Goal: Task Accomplishment & Management: Manage account settings

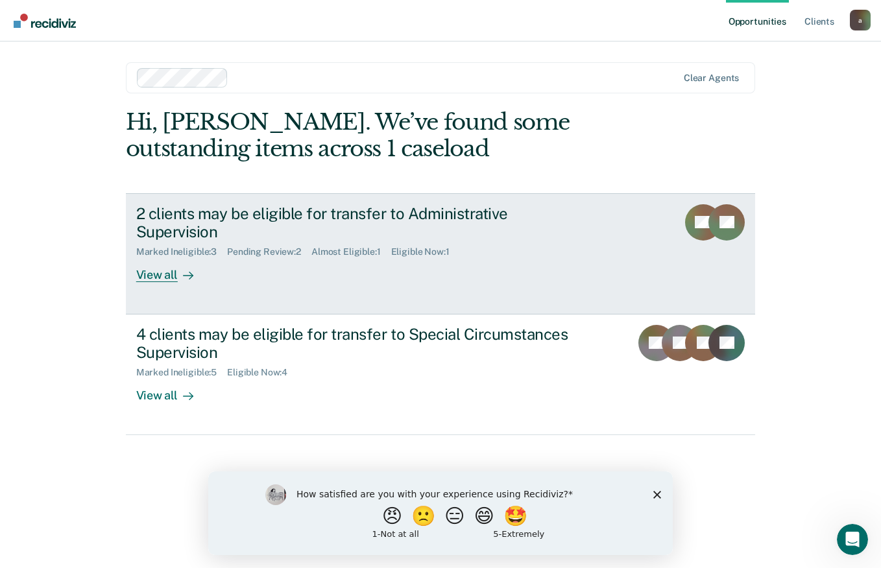
click at [162, 260] on div "View all" at bounding box center [172, 269] width 73 height 25
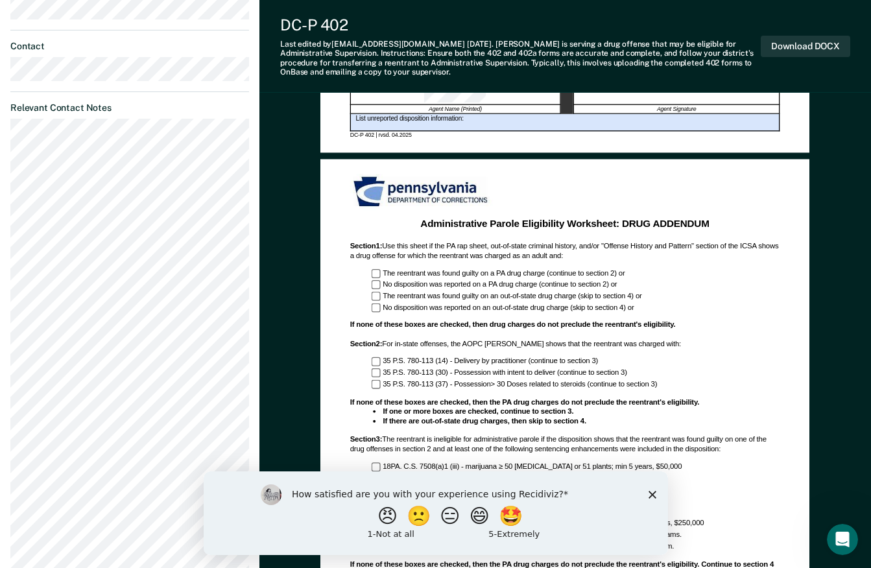
scroll to position [713, 0]
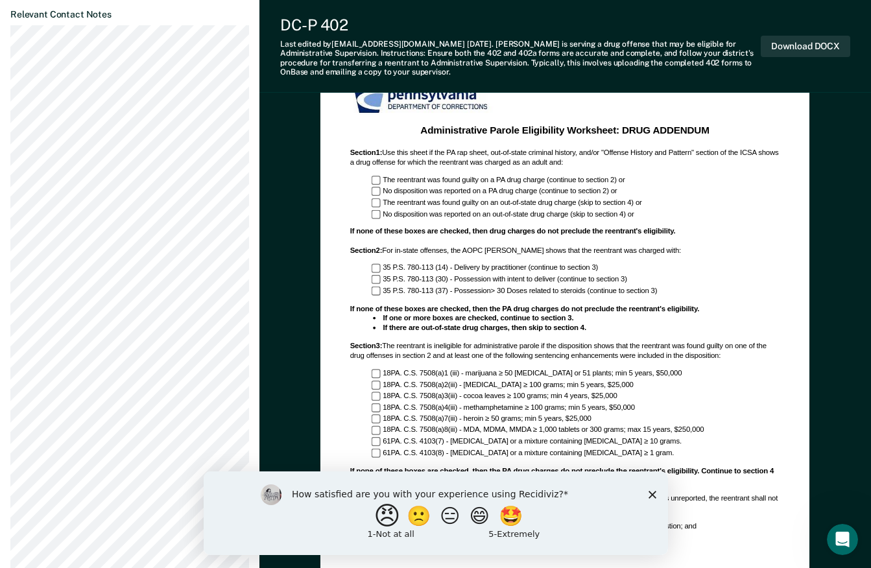
click at [375, 514] on button "😠" at bounding box center [388, 516] width 30 height 26
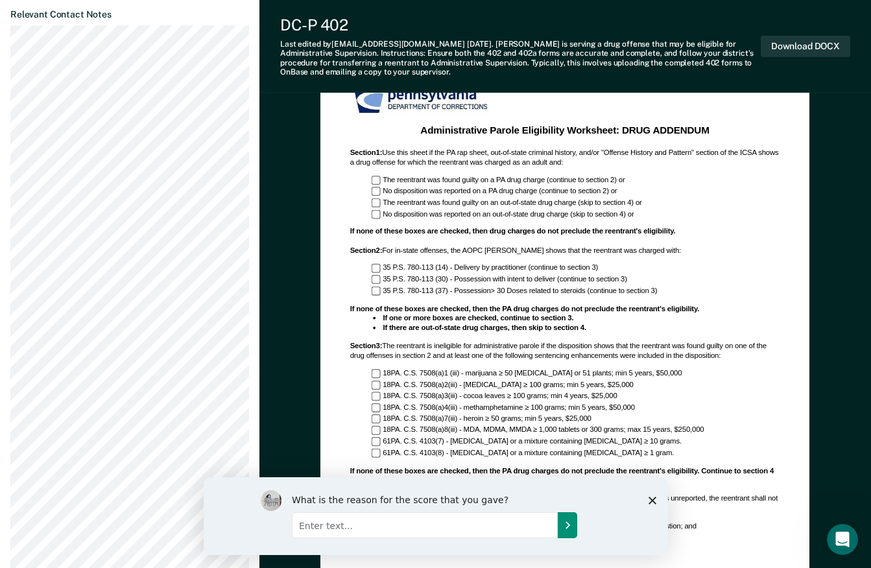
click at [569, 523] on icon "Submit your response" at bounding box center [567, 524] width 10 height 10
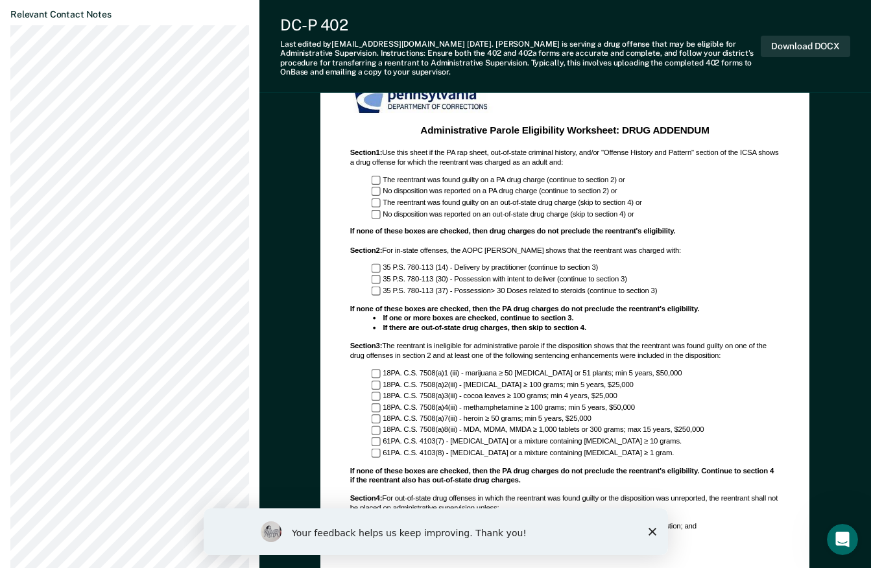
click at [649, 531] on icon "Close survey" at bounding box center [652, 532] width 8 height 8
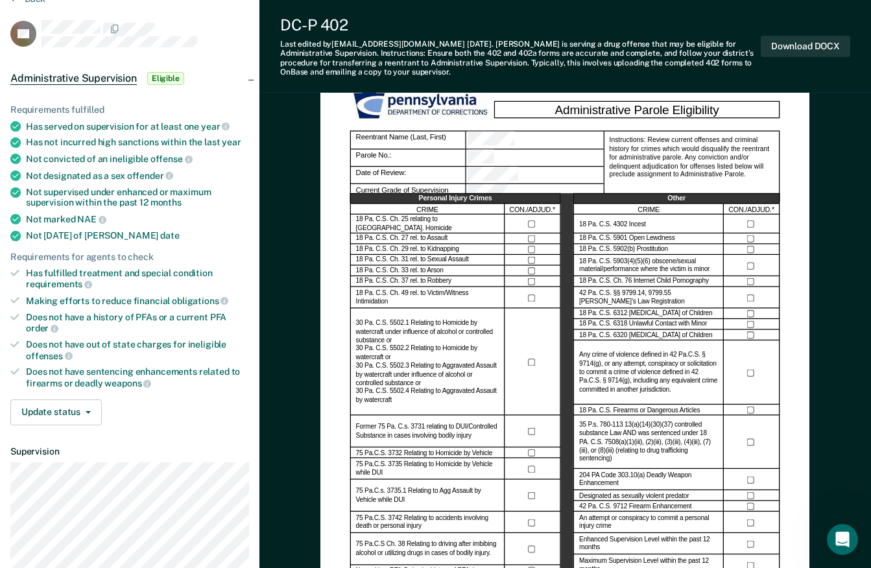
scroll to position [0, 0]
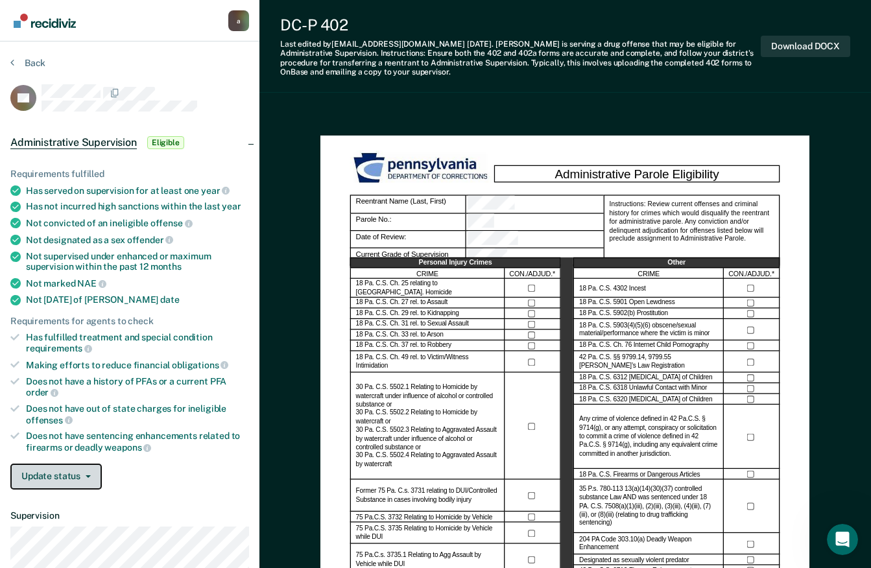
click at [56, 474] on button "Update status" at bounding box center [55, 477] width 91 height 26
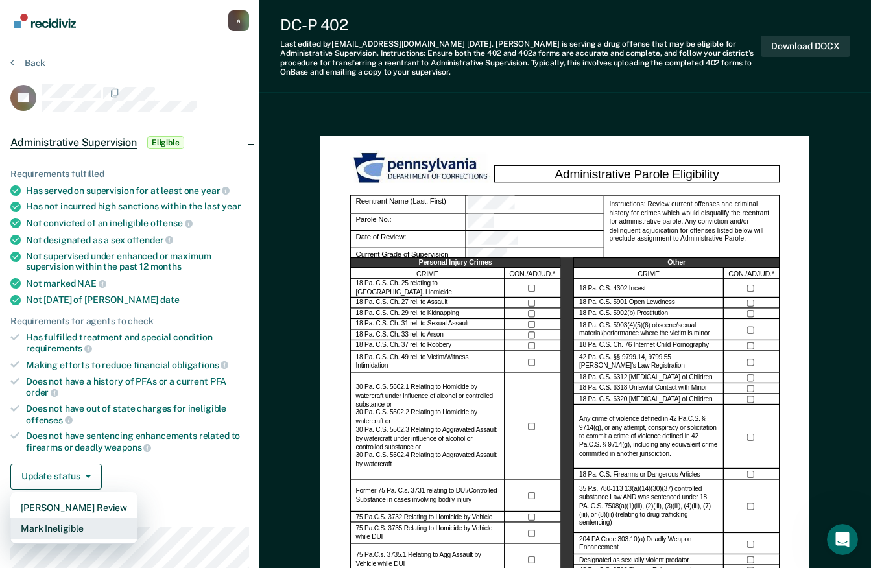
click at [56, 531] on button "Mark Ineligible" at bounding box center [73, 528] width 127 height 21
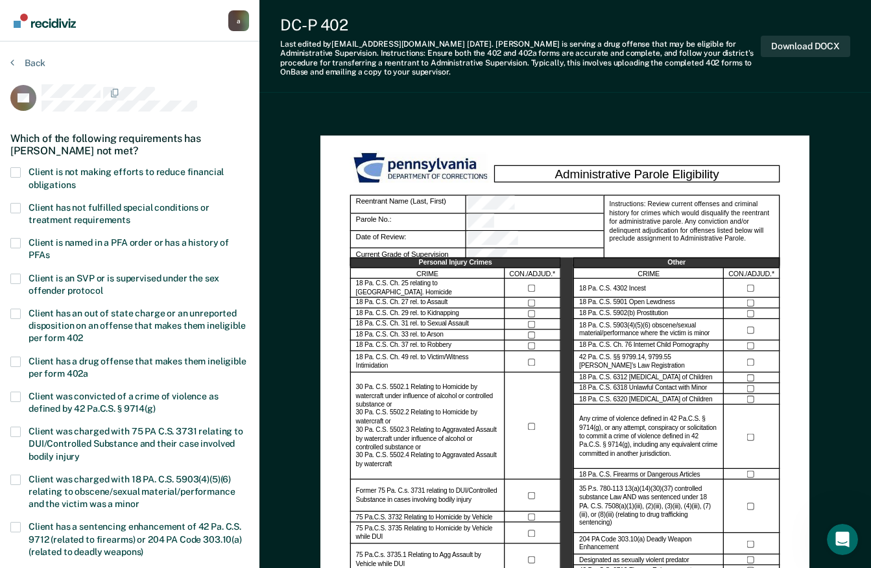
click at [18, 175] on span at bounding box center [15, 172] width 10 height 10
click at [75, 180] on input "Client is not making efforts to reduce financial obligations" at bounding box center [75, 180] width 0 height 0
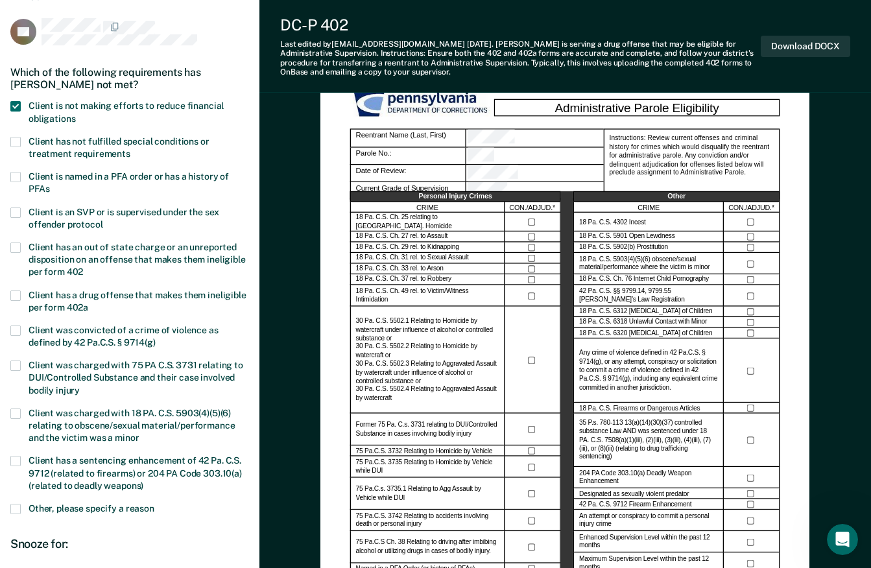
scroll to position [259, 0]
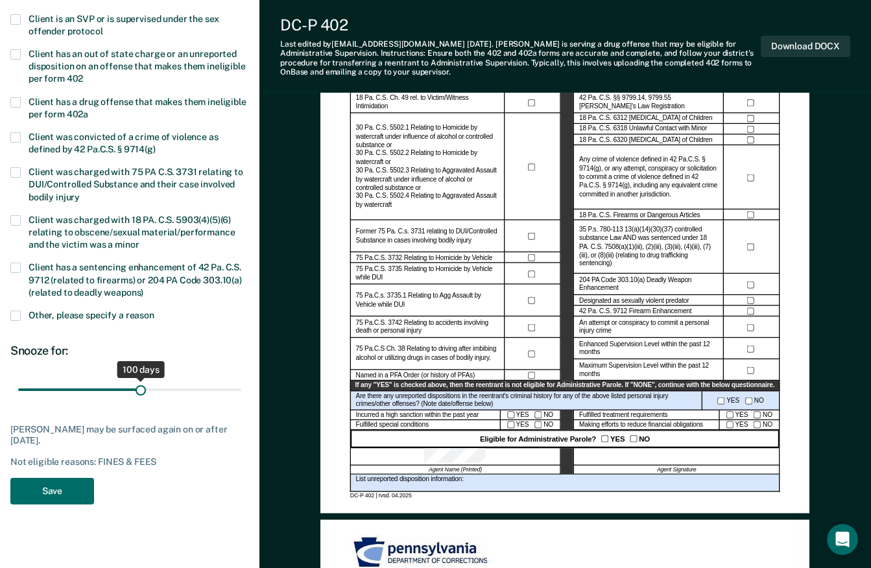
drag, startPoint x: 58, startPoint y: 390, endPoint x: 141, endPoint y: 396, distance: 83.9
type input "100"
click at [141, 396] on input "range" at bounding box center [129, 390] width 223 height 23
click at [49, 492] on button "Save" at bounding box center [52, 491] width 84 height 27
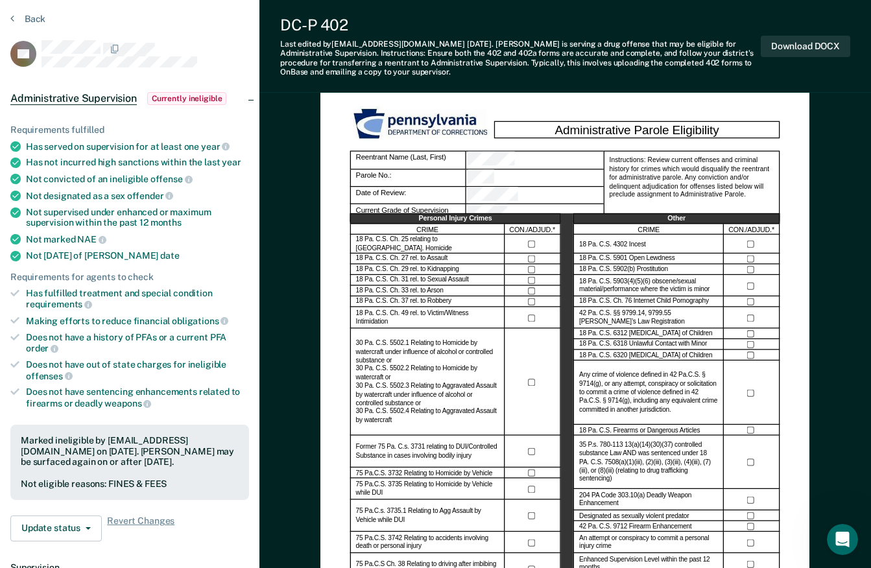
scroll to position [0, 0]
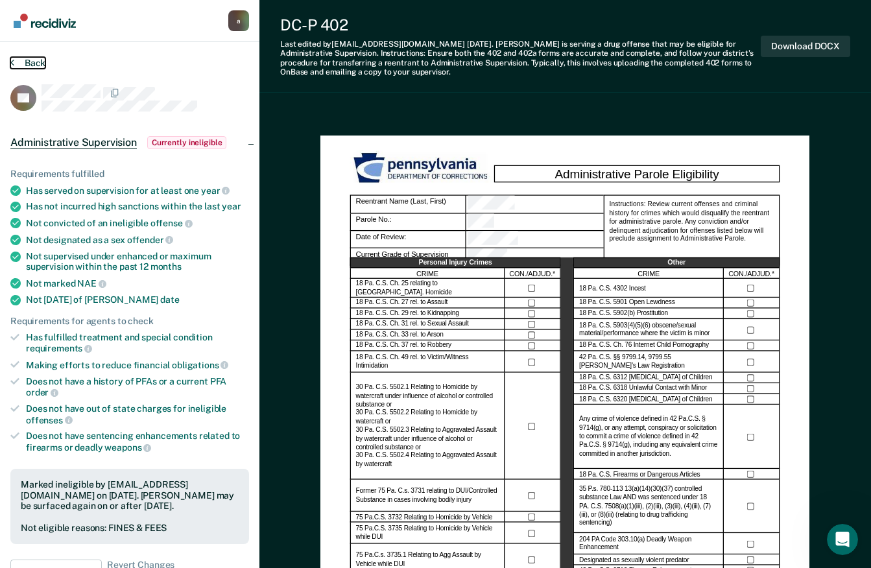
click at [29, 60] on button "Back" at bounding box center [27, 63] width 35 height 12
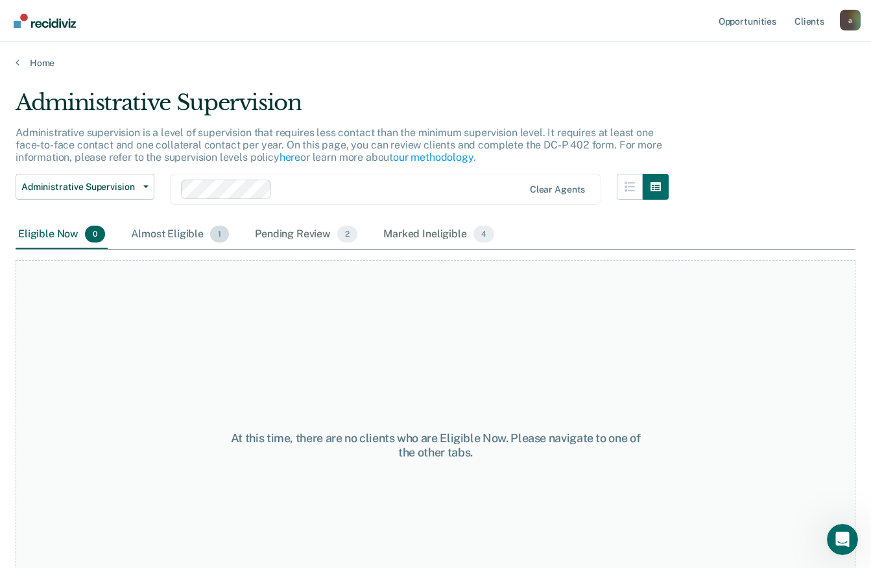
click at [157, 236] on div "Almost Eligible 1" at bounding box center [179, 235] width 103 height 29
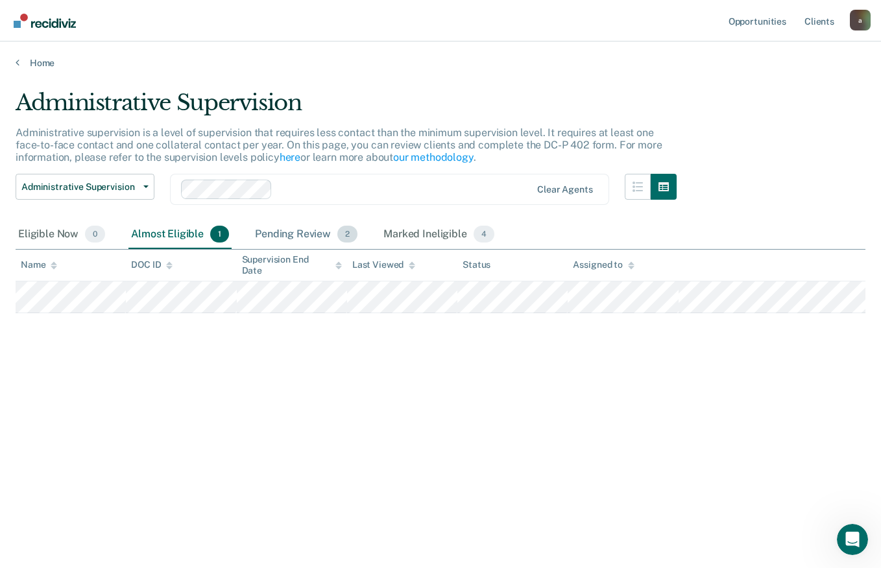
click at [307, 231] on div "Pending Review 2" at bounding box center [306, 235] width 108 height 29
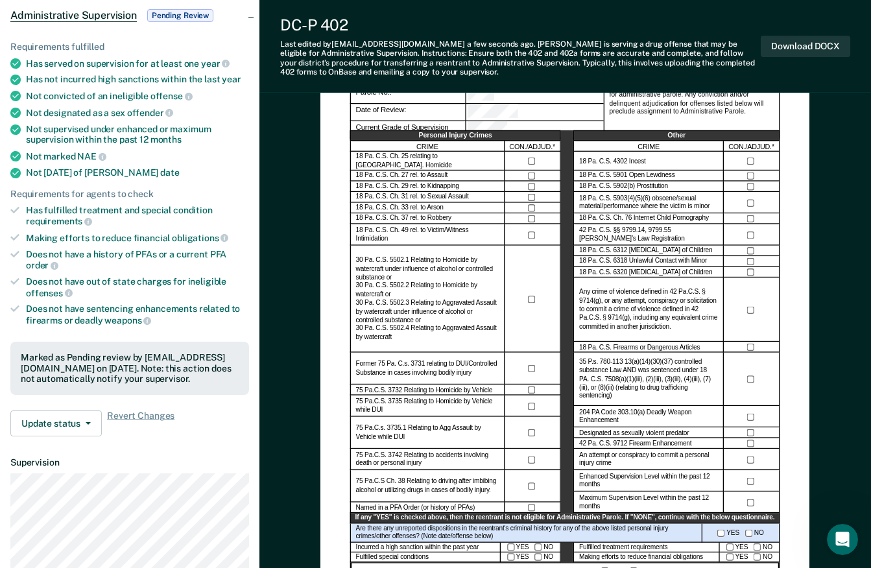
scroll to position [259, 0]
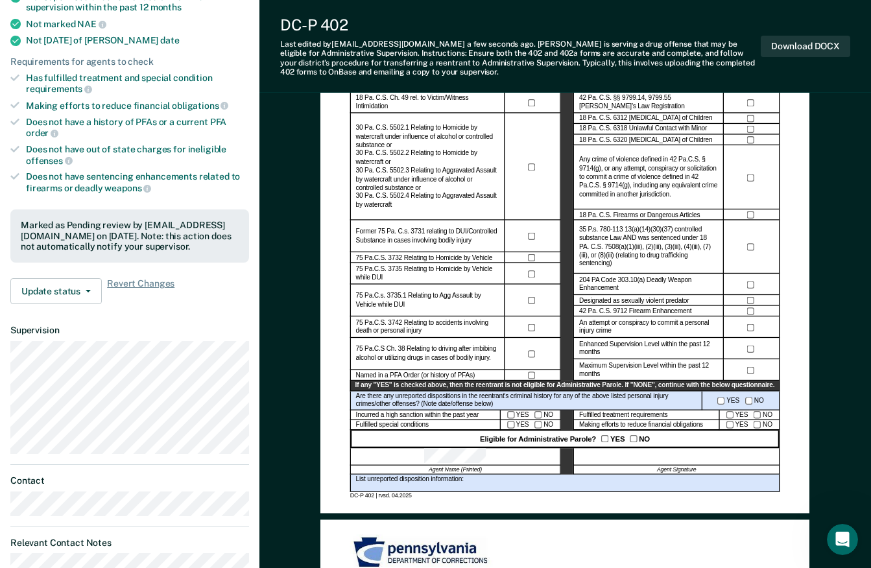
click at [644, 457] on div at bounding box center [677, 457] width 206 height 18
click at [799, 43] on button "Download DOCX" at bounding box center [805, 46] width 89 height 21
click at [75, 298] on button "Update status" at bounding box center [55, 291] width 91 height 26
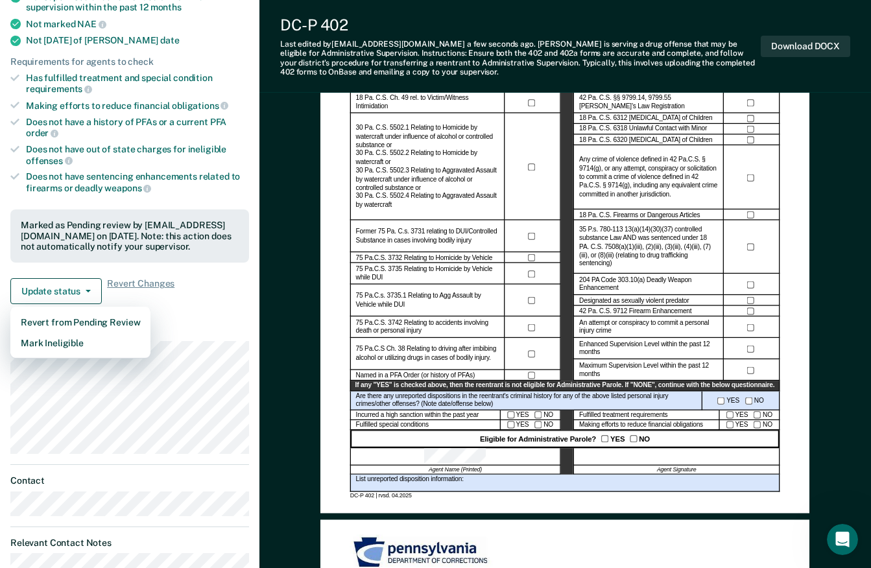
click at [208, 316] on article "PF Administrative Supervision Pending Review Requirements fulfilled Has served …" at bounding box center [129, 481] width 239 height 1313
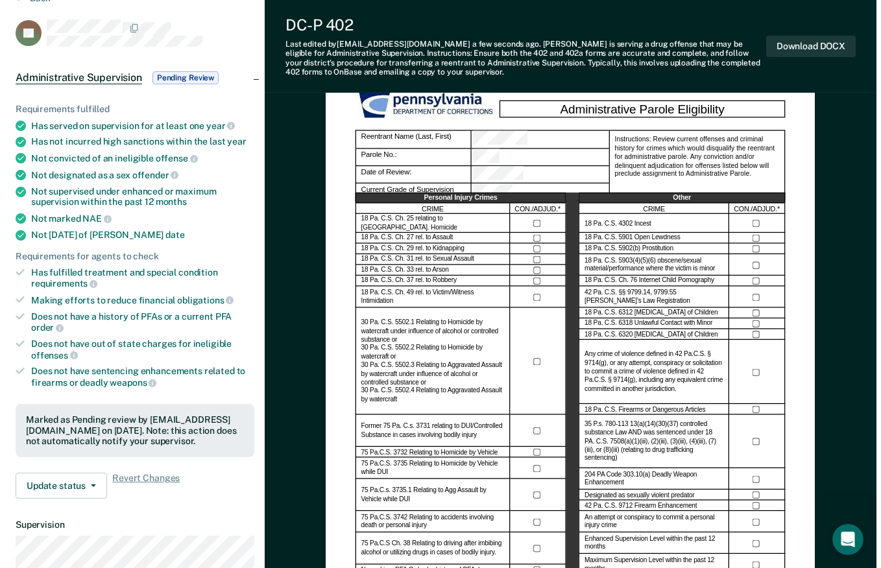
scroll to position [0, 0]
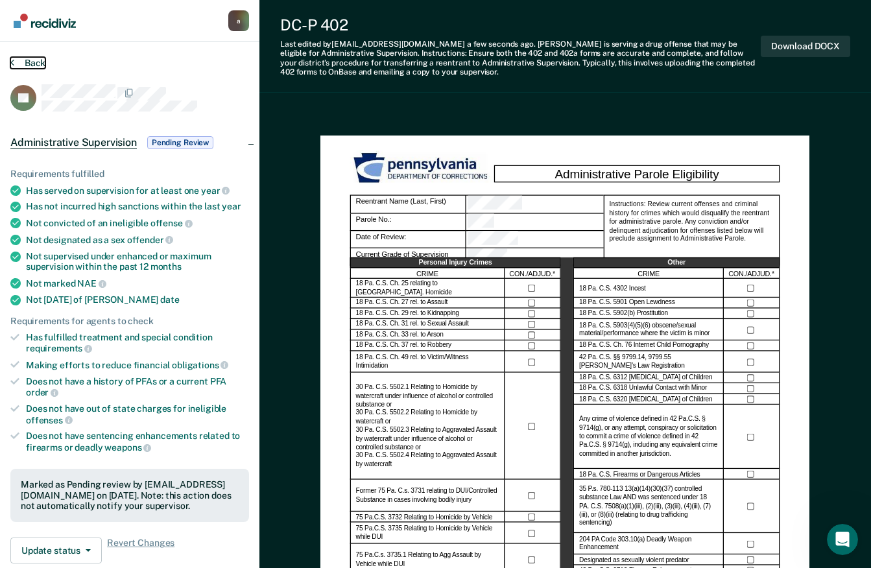
click at [36, 60] on button "Back" at bounding box center [27, 63] width 35 height 12
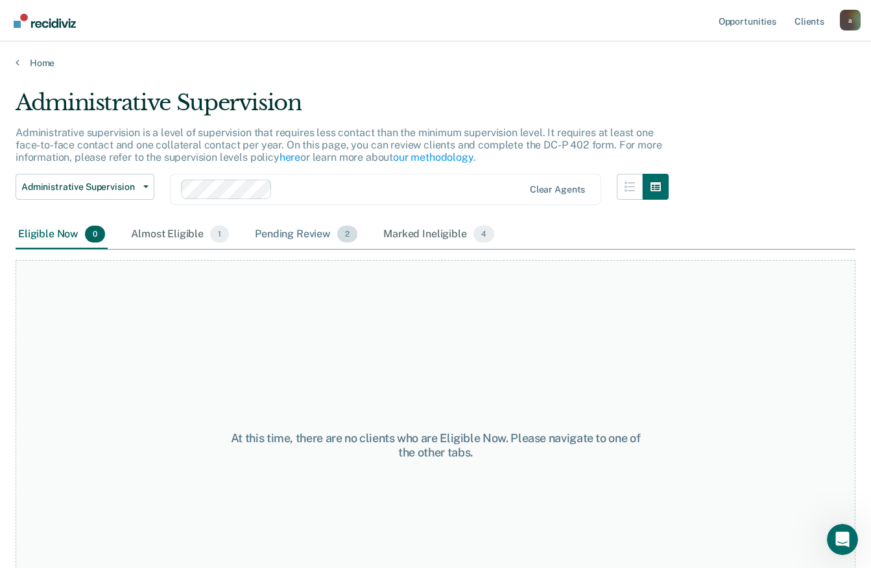
click at [311, 235] on div "Pending Review 2" at bounding box center [306, 235] width 108 height 29
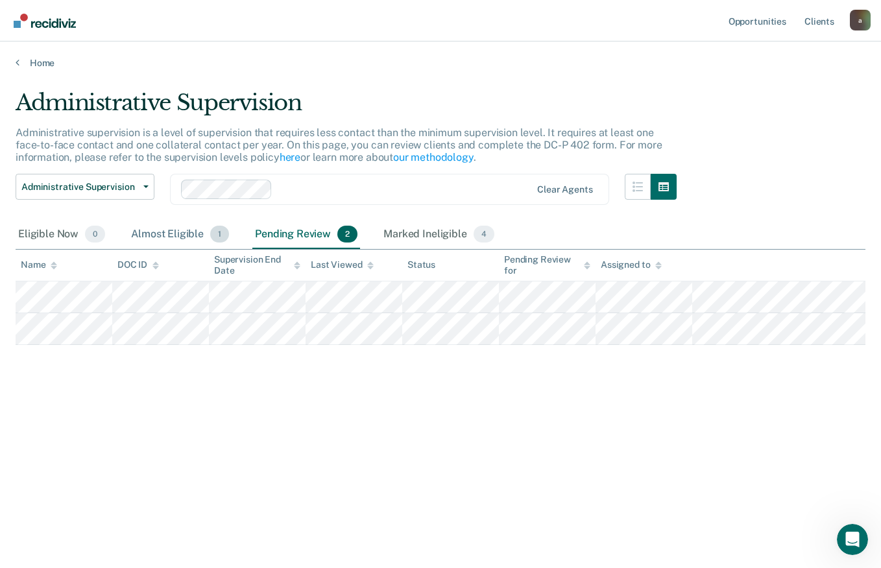
click at [160, 232] on div "Almost Eligible 1" at bounding box center [179, 235] width 103 height 29
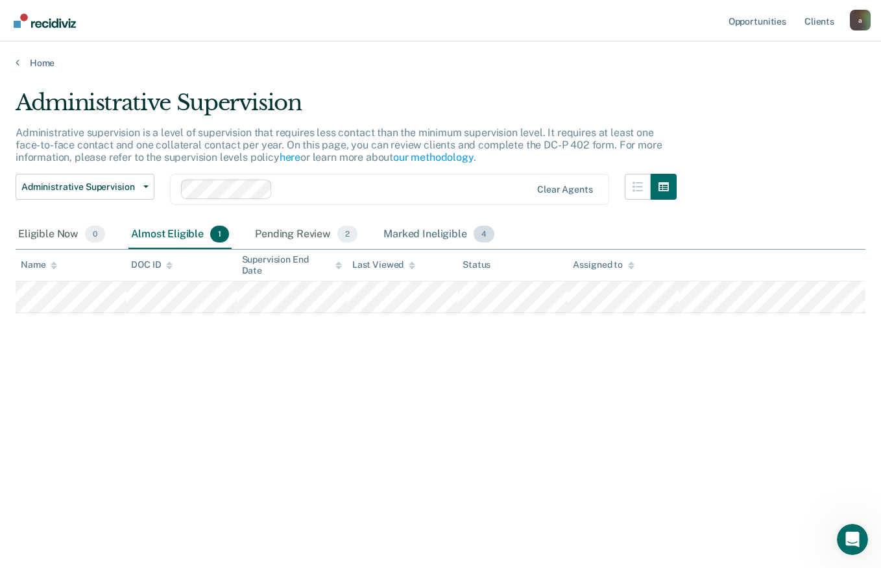
click at [406, 235] on div "Marked Ineligible 4" at bounding box center [439, 235] width 116 height 29
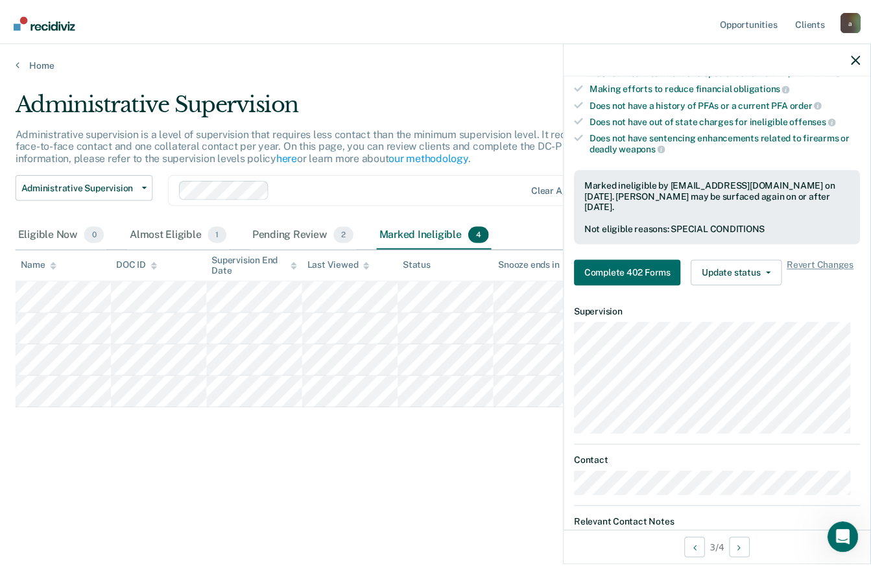
scroll to position [2, 0]
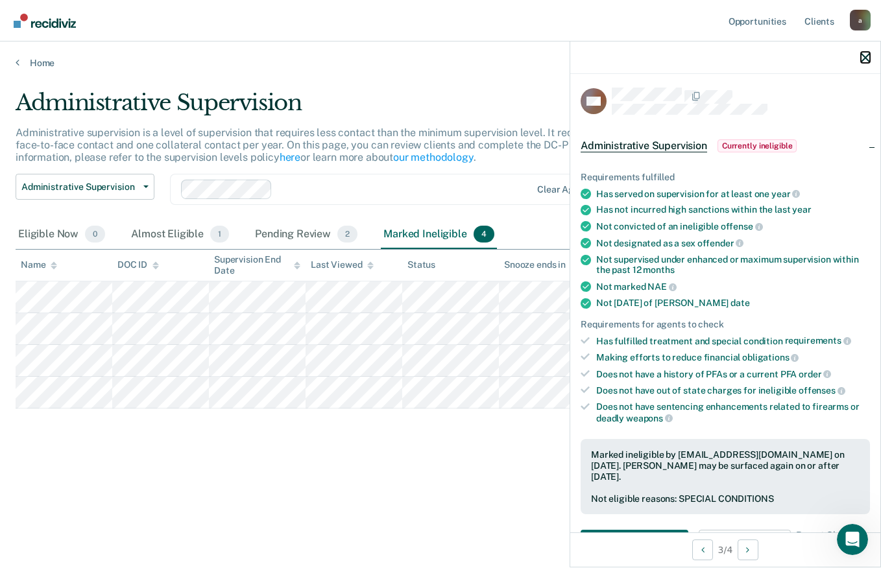
click at [864, 55] on icon "button" at bounding box center [865, 57] width 9 height 9
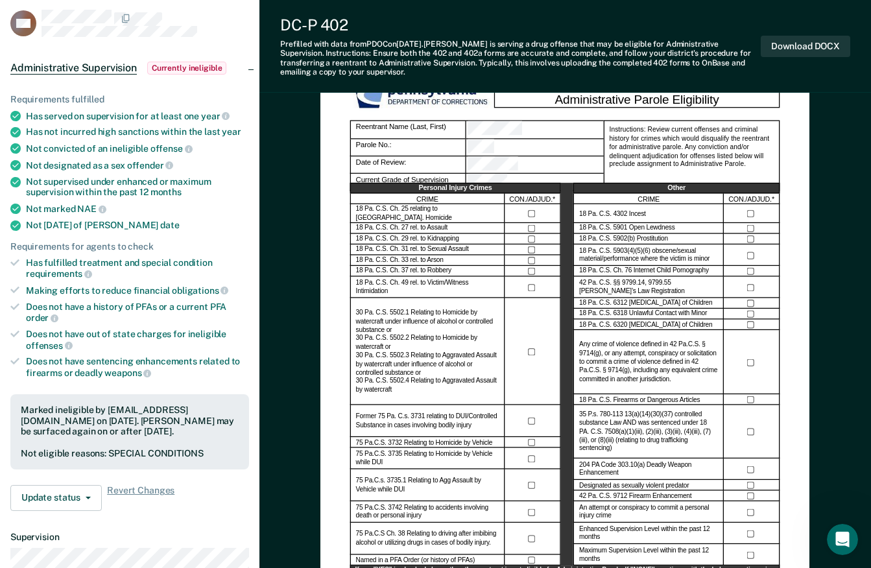
scroll to position [130, 0]
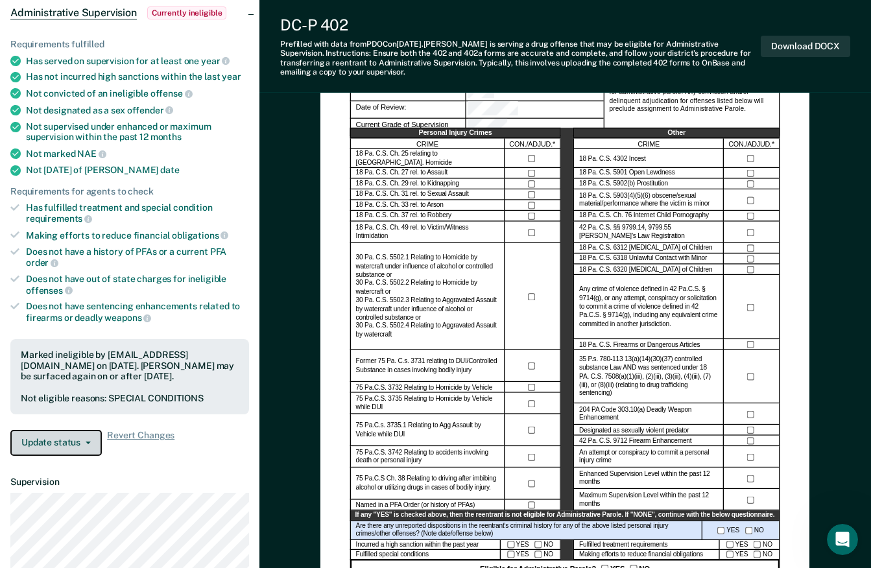
click at [62, 444] on button "Update status" at bounding box center [55, 443] width 91 height 26
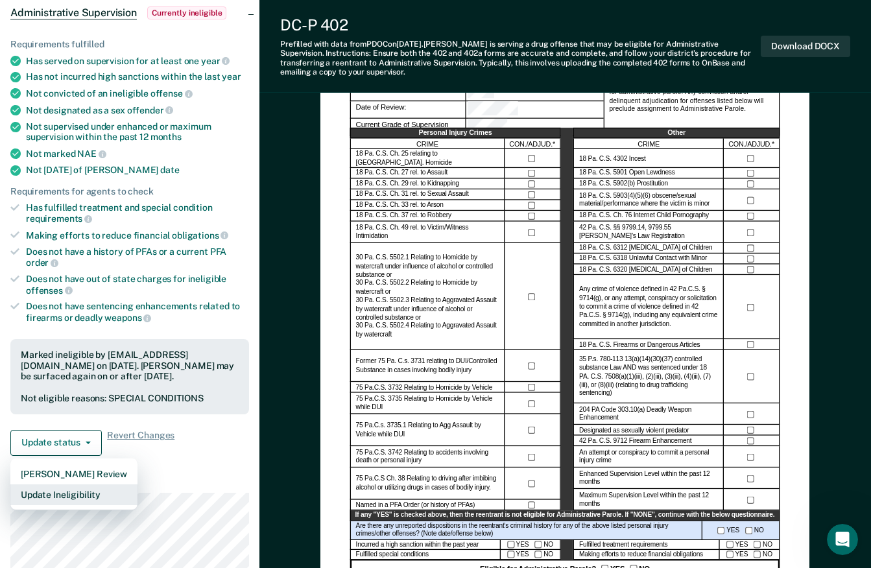
click at [49, 494] on button "Update Ineligibility" at bounding box center [73, 494] width 127 height 21
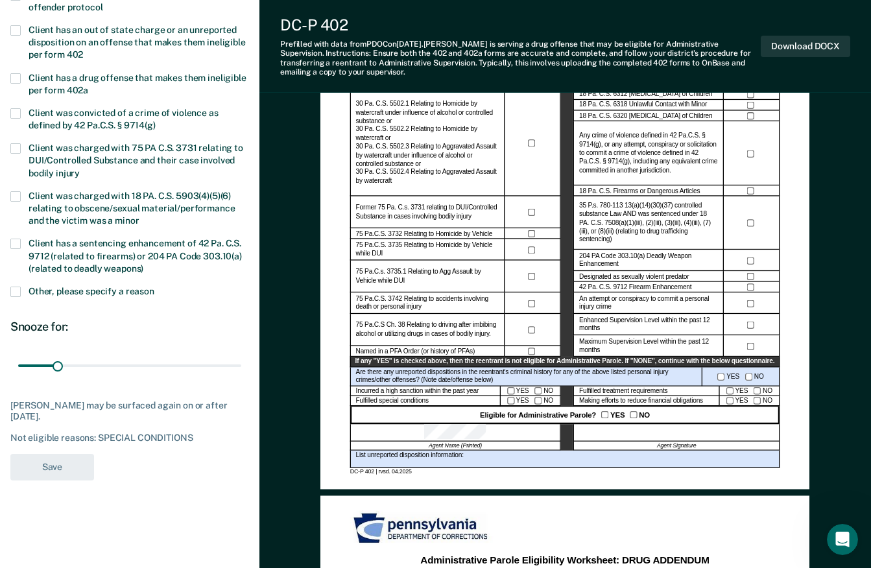
scroll to position [454, 0]
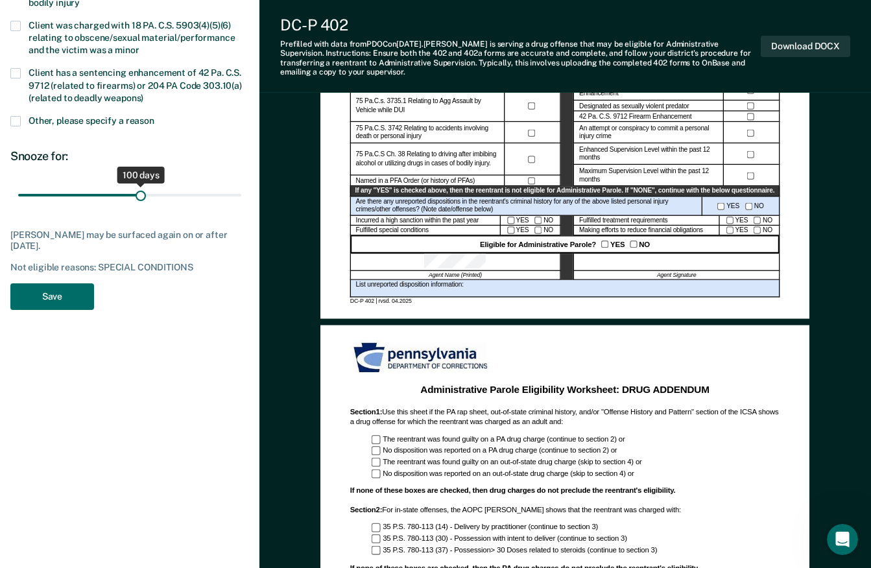
drag, startPoint x: 58, startPoint y: 195, endPoint x: 141, endPoint y: 195, distance: 83.0
type input "100"
click at [141, 195] on input "range" at bounding box center [129, 195] width 223 height 23
click at [70, 296] on button "Save" at bounding box center [52, 296] width 84 height 27
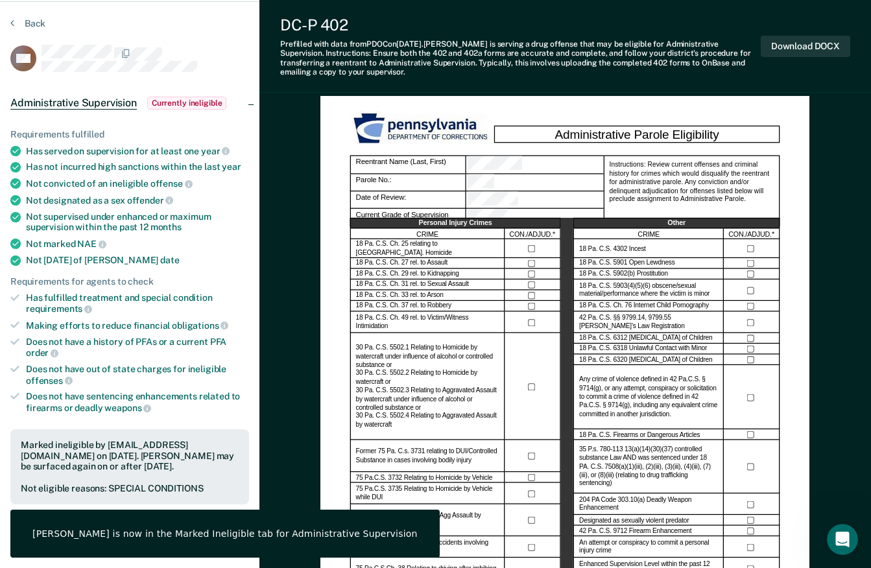
scroll to position [0, 0]
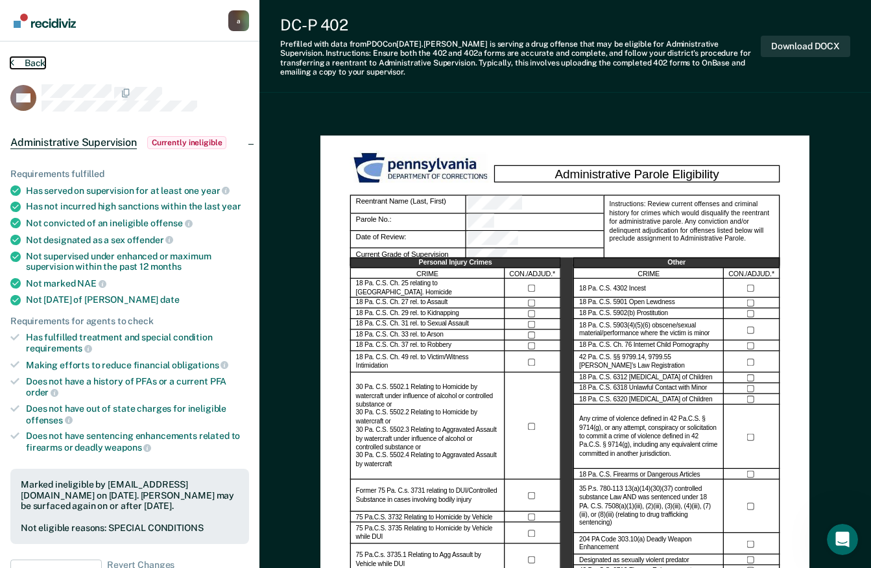
click at [29, 58] on button "Back" at bounding box center [27, 63] width 35 height 12
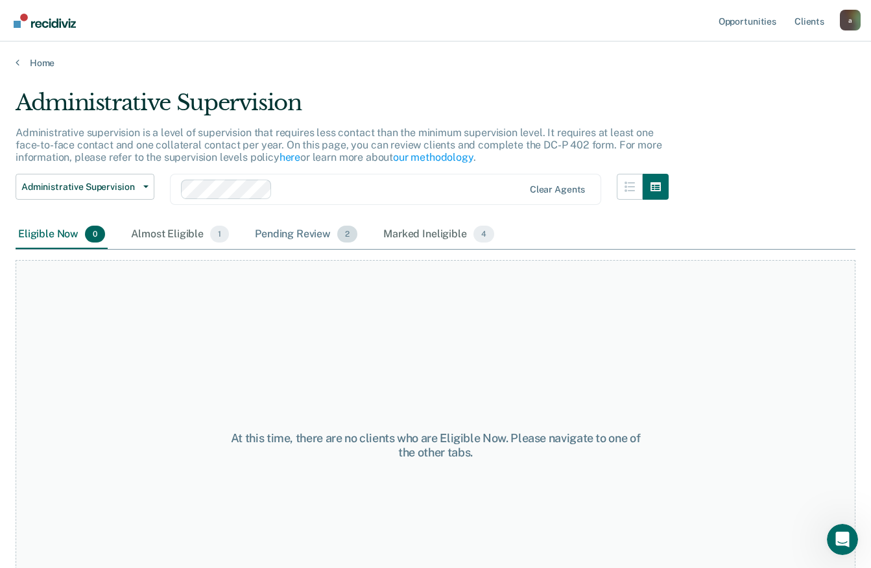
click at [283, 235] on div "Pending Review 2" at bounding box center [306, 235] width 108 height 29
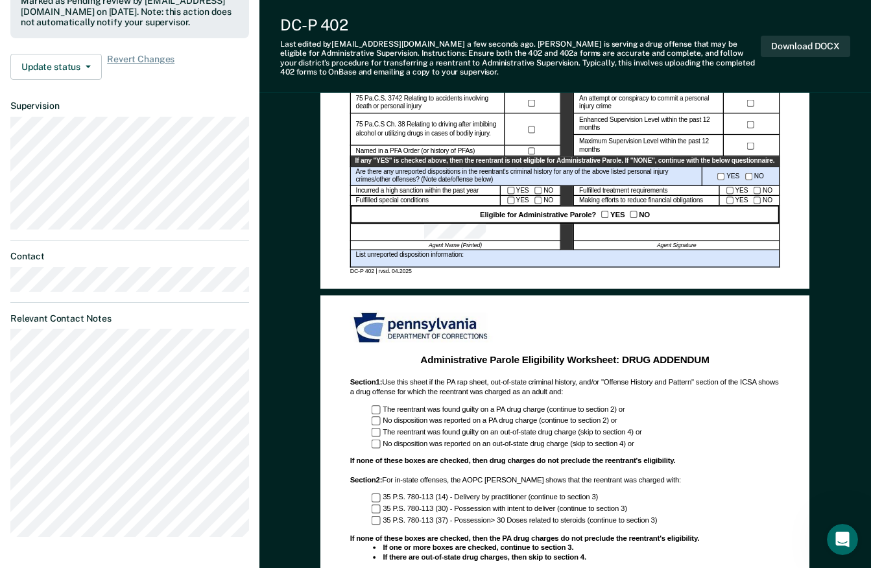
scroll to position [324, 0]
